Goal: Find specific page/section: Find specific page/section

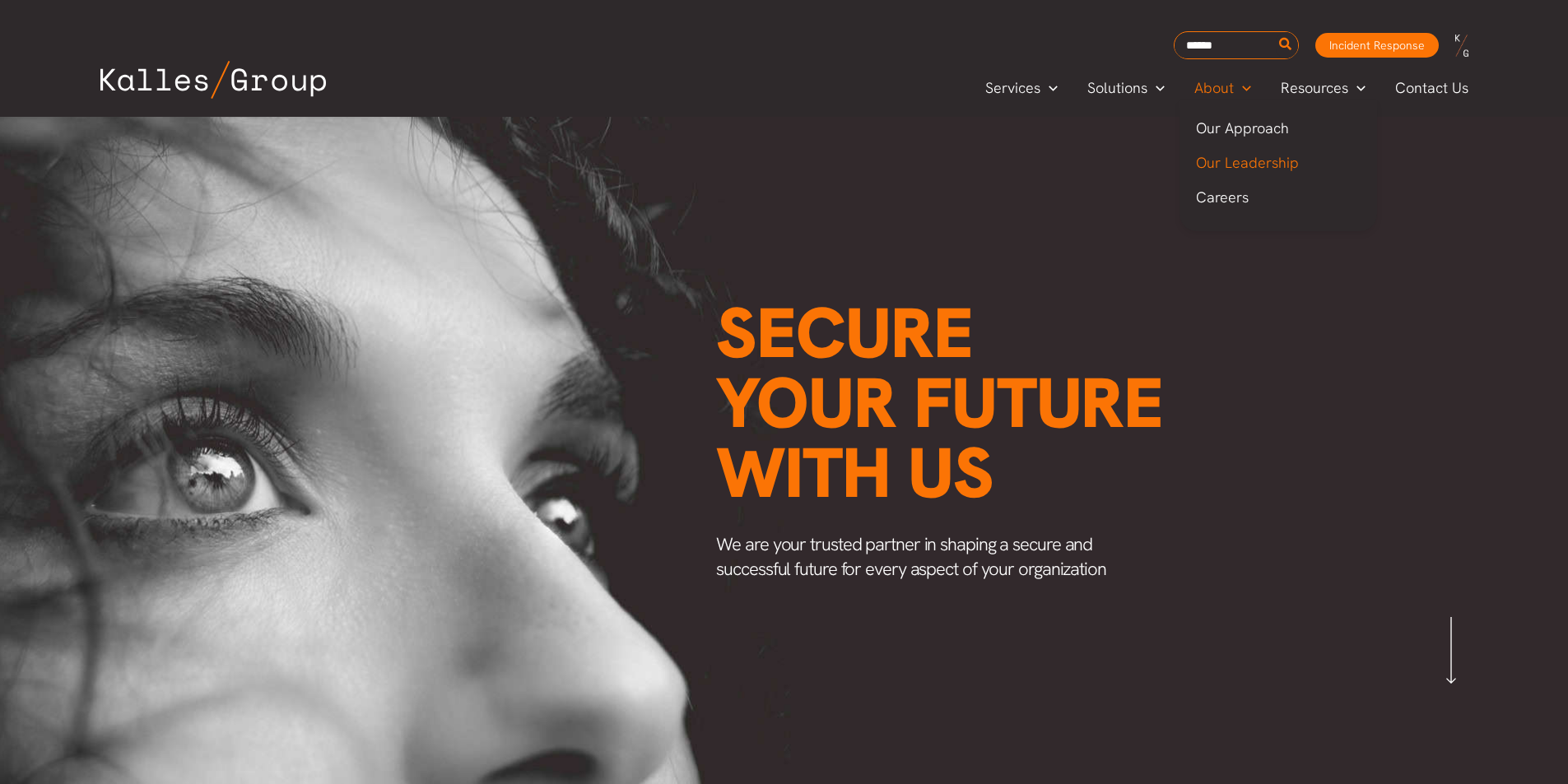
click at [1258, 163] on span "Our Leadership" at bounding box center [1247, 162] width 103 height 19
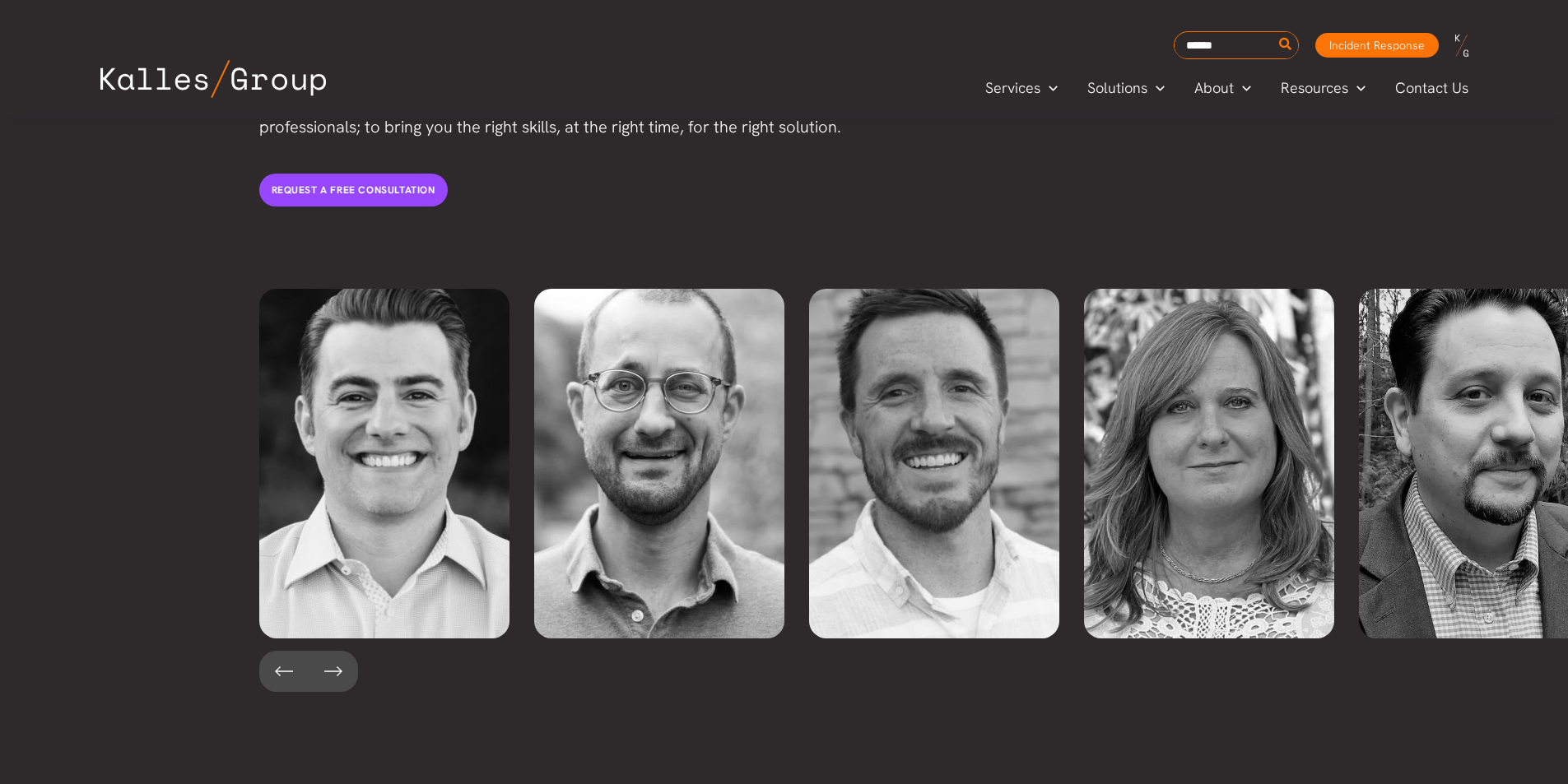
scroll to position [3530, 0]
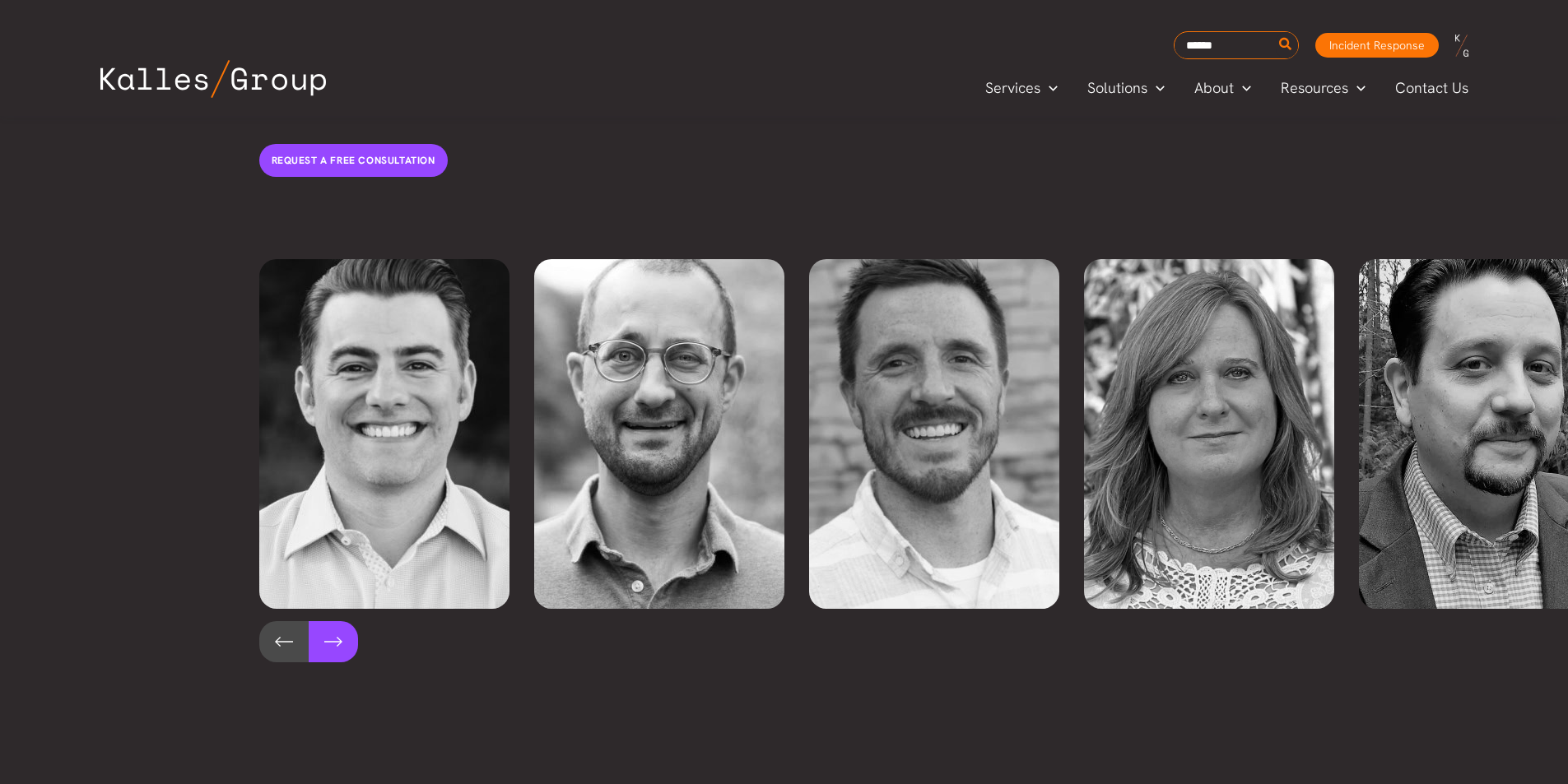
click at [323, 622] on button at bounding box center [333, 642] width 49 height 42
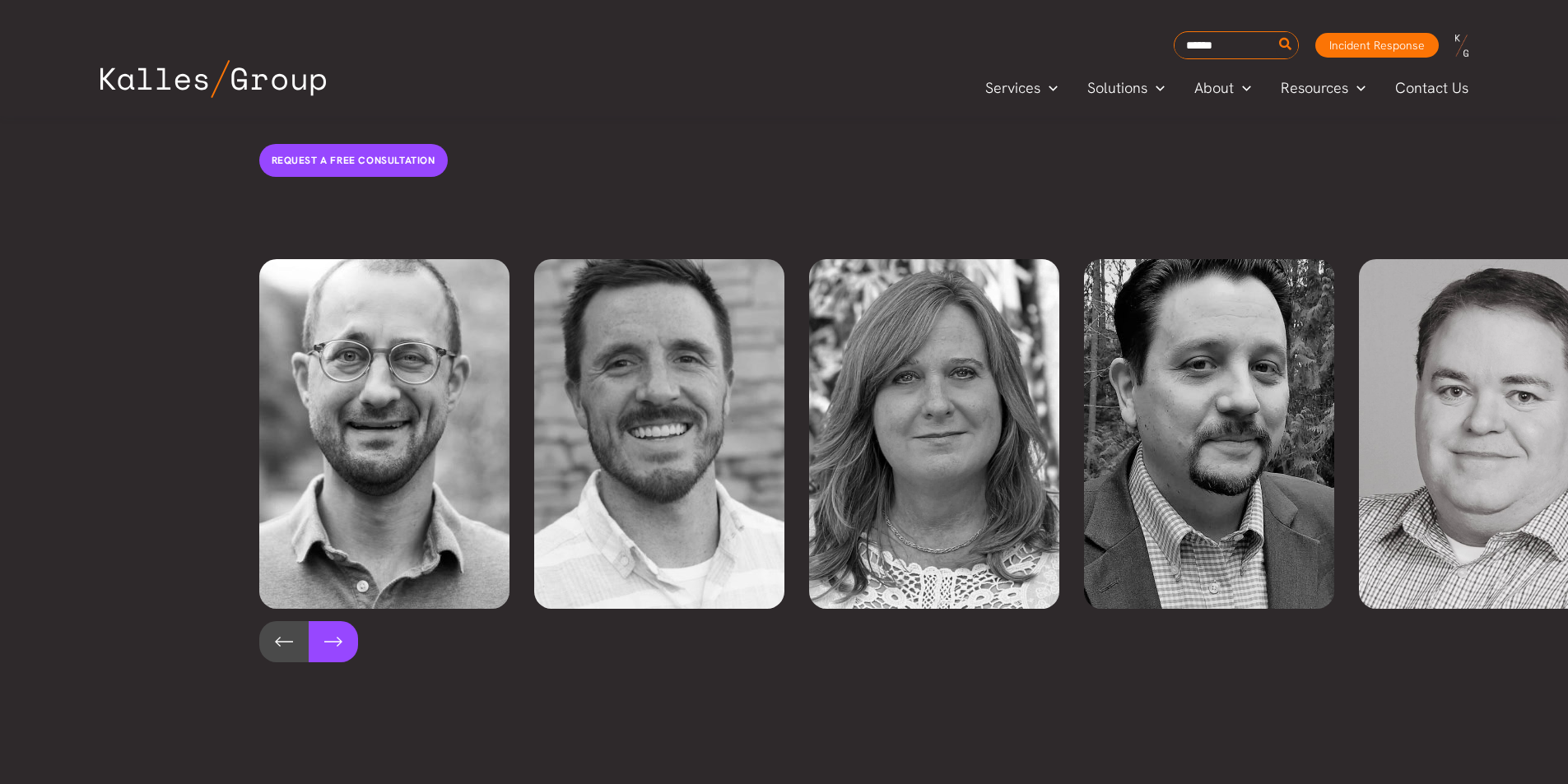
click at [323, 622] on button at bounding box center [333, 642] width 49 height 42
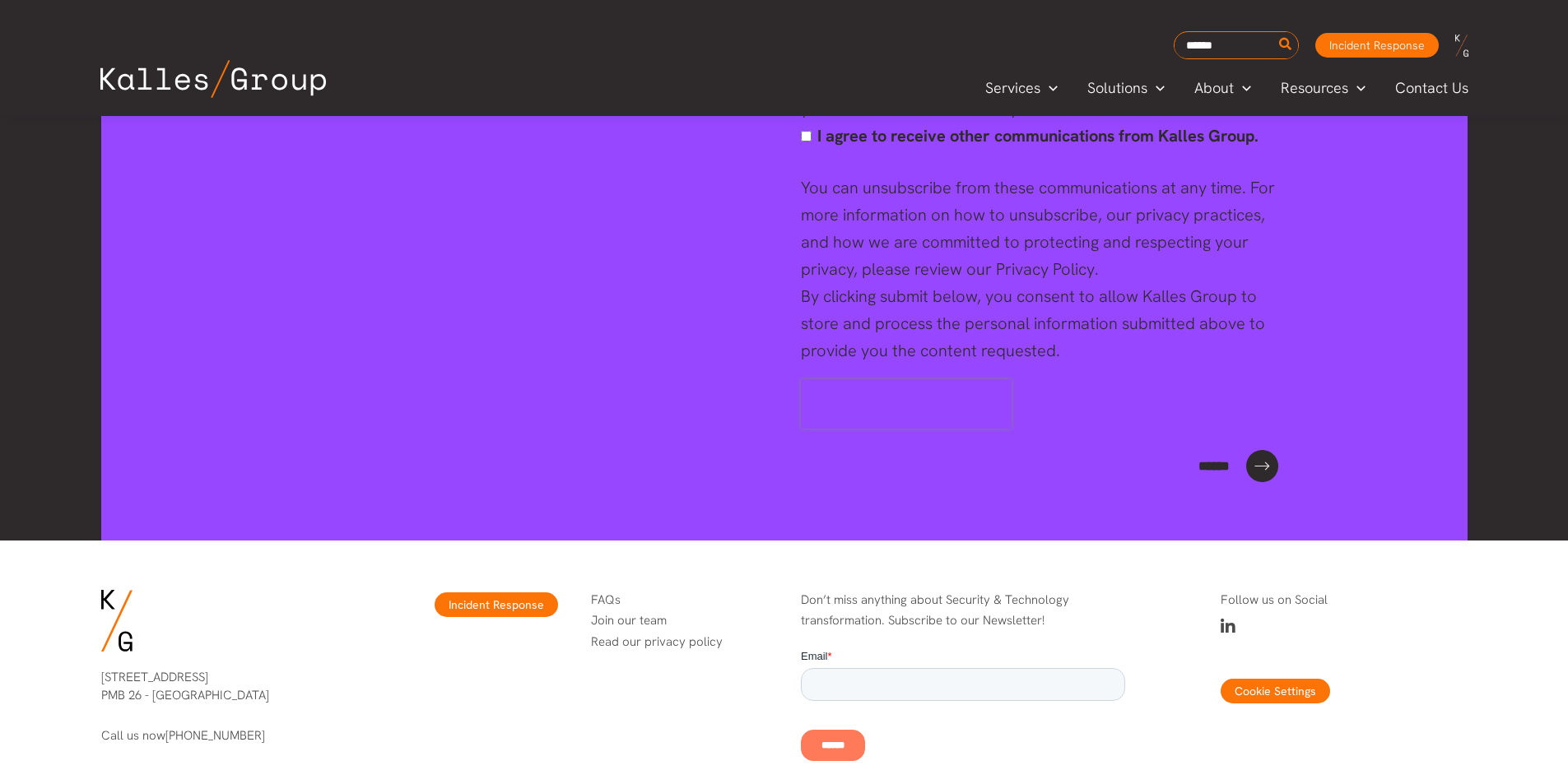
scroll to position [6438, 0]
